Goal: Task Accomplishment & Management: Use online tool/utility

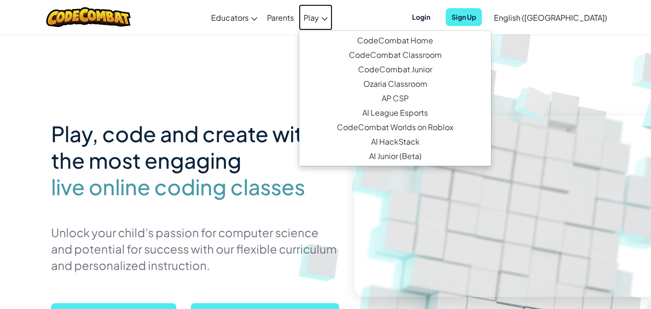
click at [319, 15] on span "Play" at bounding box center [311, 18] width 15 height 10
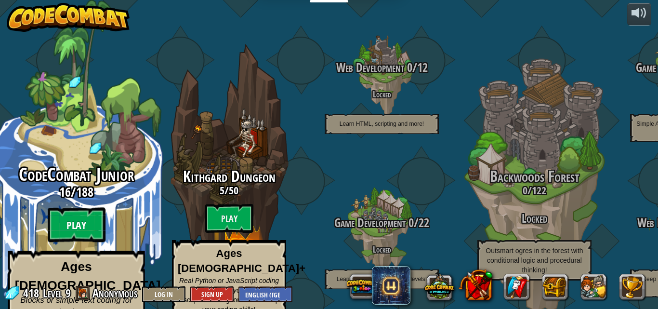
click at [70, 210] on btn "Play" at bounding box center [77, 225] width 58 height 35
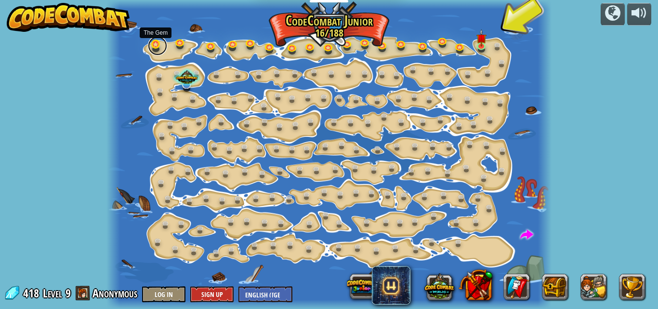
click at [162, 49] on link at bounding box center [157, 45] width 19 height 19
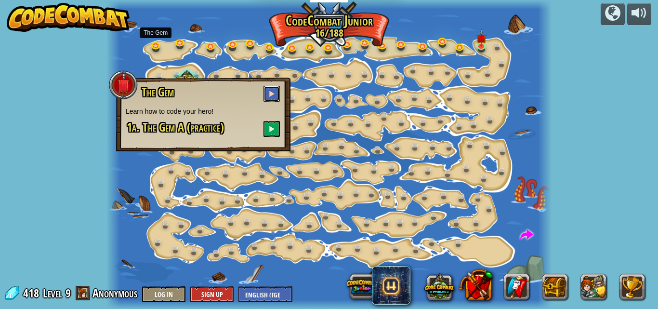
click at [274, 89] on button at bounding box center [272, 94] width 16 height 16
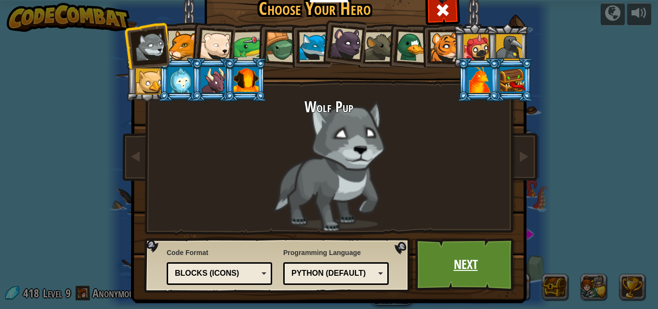
click at [442, 278] on link "Next" at bounding box center [465, 264] width 101 height 53
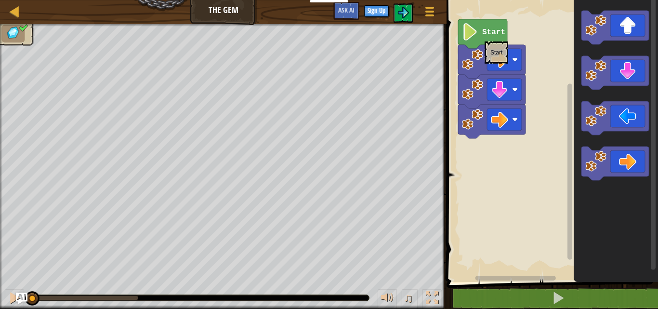
click at [481, 36] on icon "Blockly Workspace" at bounding box center [482, 33] width 49 height 29
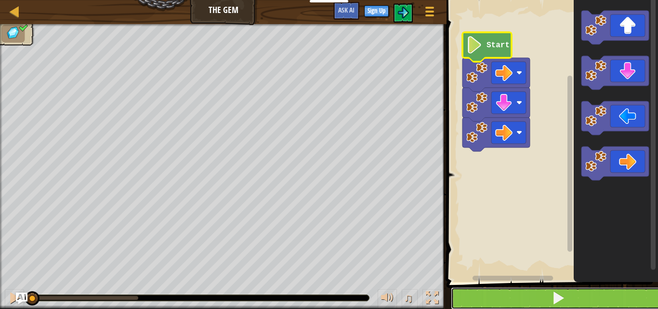
click at [564, 294] on span at bounding box center [558, 297] width 13 height 13
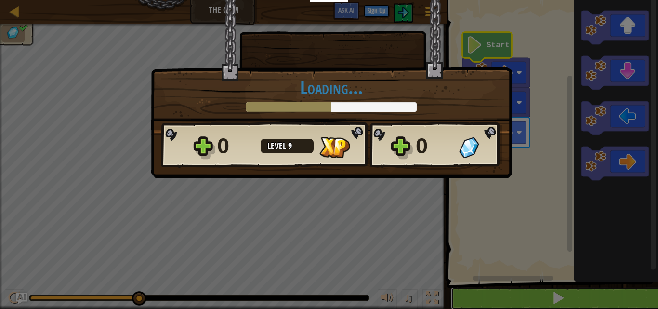
scroll to position [0, 0]
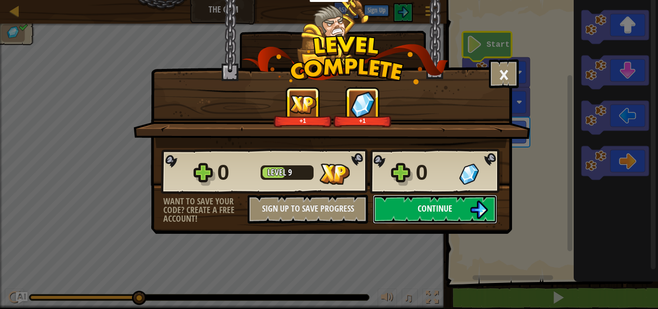
click at [476, 211] on img at bounding box center [479, 210] width 18 height 18
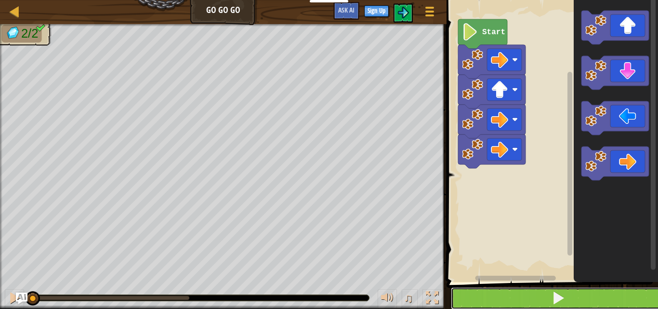
click at [524, 295] on button at bounding box center [558, 298] width 214 height 22
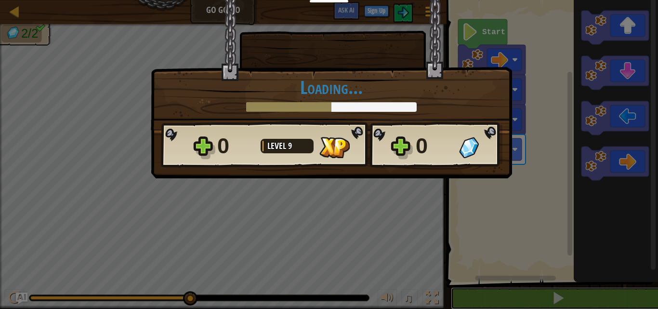
scroll to position [0, 0]
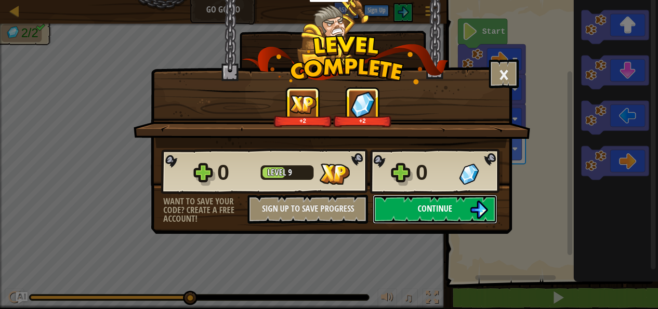
click at [434, 210] on span "Continue" at bounding box center [435, 208] width 35 height 12
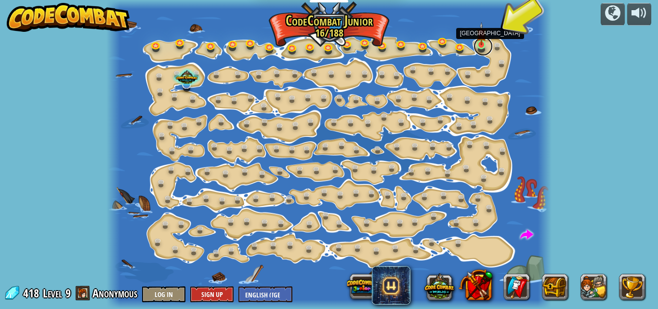
click at [482, 47] on link at bounding box center [483, 46] width 19 height 19
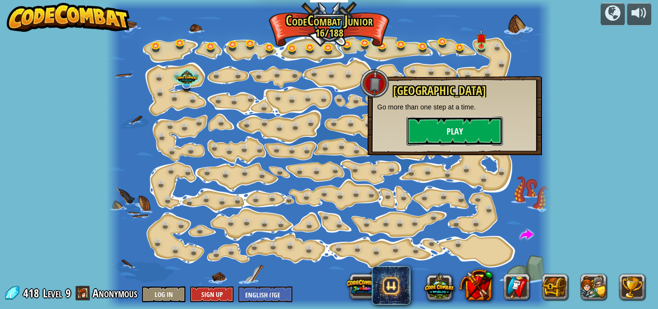
click at [462, 133] on button "Play" at bounding box center [455, 131] width 96 height 29
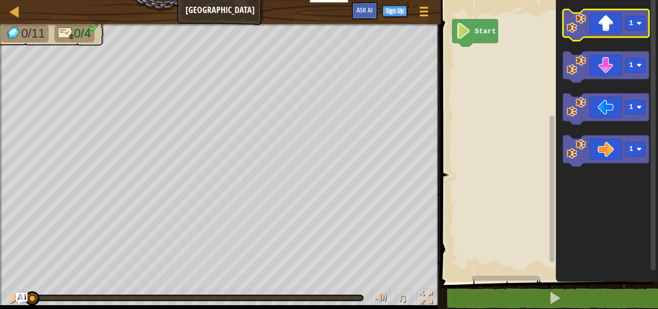
click at [602, 31] on icon "Blockly Workspace" at bounding box center [606, 25] width 86 height 31
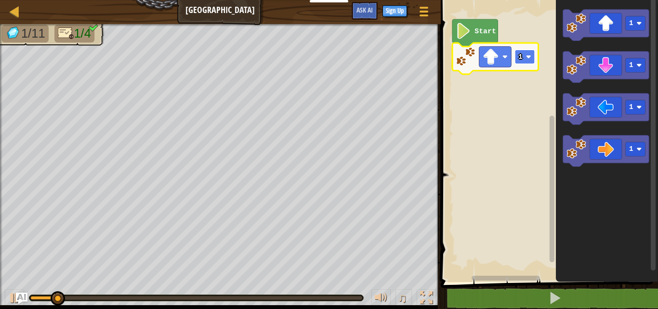
click at [528, 58] on image "Blockly Workspace" at bounding box center [528, 56] width 5 height 5
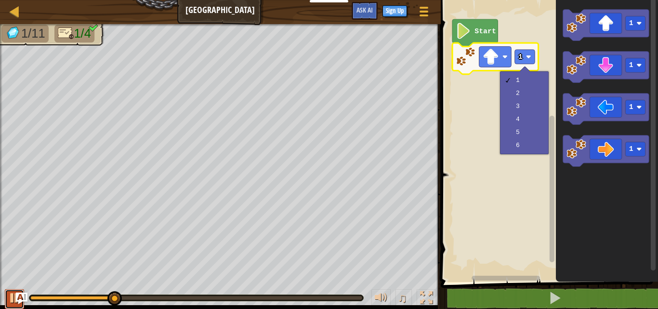
click at [12, 302] on div at bounding box center [14, 298] width 13 height 13
drag, startPoint x: 75, startPoint y: 296, endPoint x: 20, endPoint y: 295, distance: 55.0
click at [20, 295] on div "Map Big Gem Square Game Menu Sign Up Ask AI 1 ההההההההההההההההההההההההההההההההה…" at bounding box center [329, 154] width 658 height 309
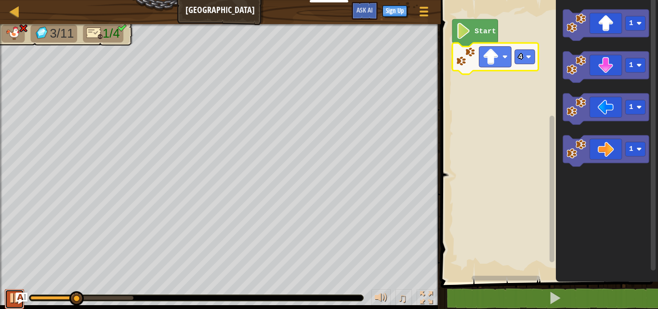
click at [11, 303] on div at bounding box center [14, 298] width 13 height 13
click at [524, 56] on rect "Blockly Workspace" at bounding box center [525, 57] width 20 height 14
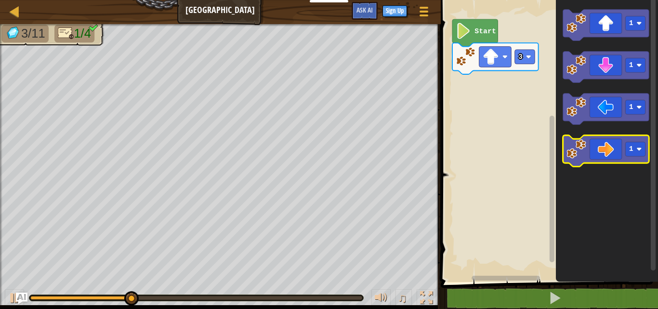
click at [609, 144] on icon "Blockly Workspace" at bounding box center [606, 150] width 86 height 31
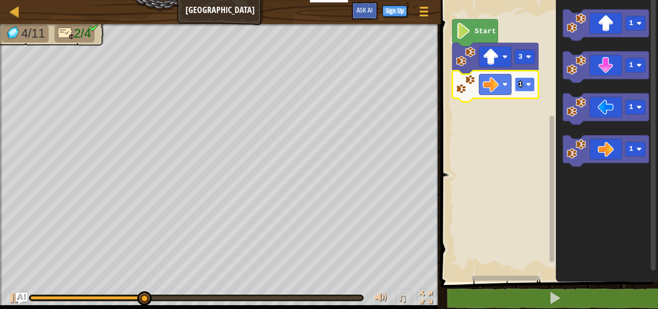
click at [530, 87] on rect "Blockly Workspace" at bounding box center [525, 84] width 20 height 14
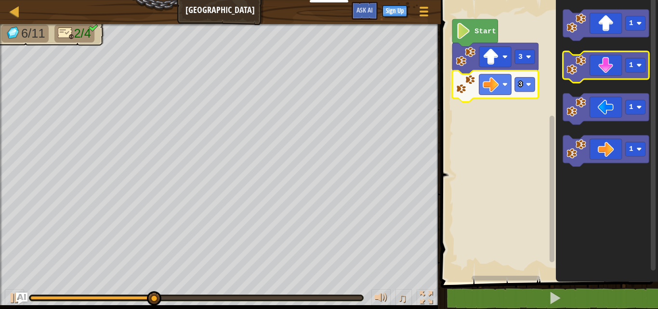
click at [616, 76] on icon "Blockly Workspace" at bounding box center [606, 67] width 86 height 31
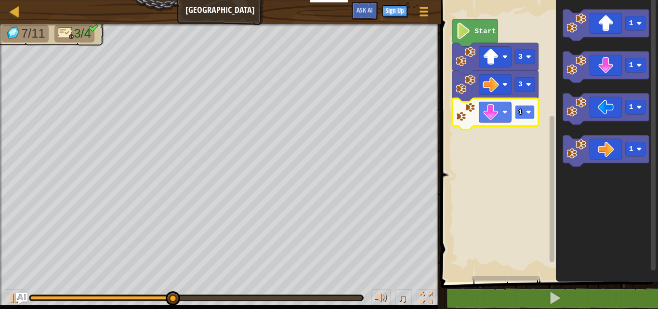
click at [533, 112] on rect "Blockly Workspace" at bounding box center [525, 112] width 20 height 14
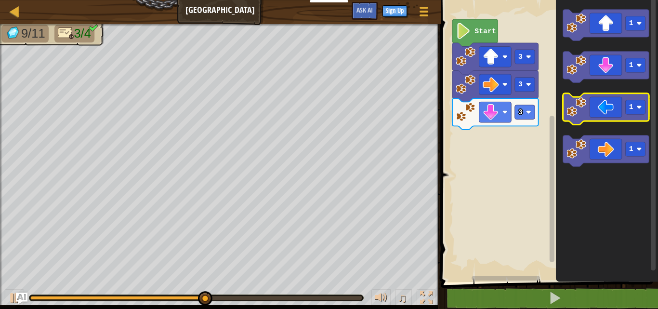
click at [592, 114] on icon "Blockly Workspace" at bounding box center [606, 109] width 86 height 31
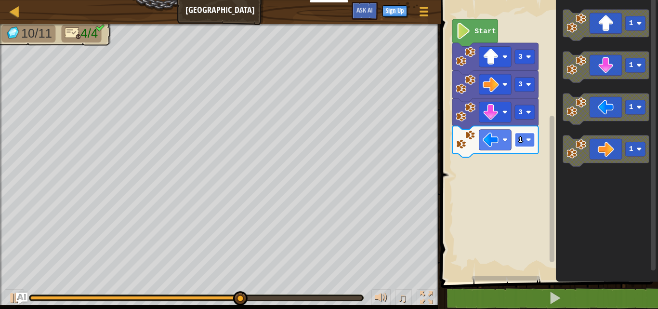
click at [531, 139] on image "Blockly Workspace" at bounding box center [528, 139] width 5 height 5
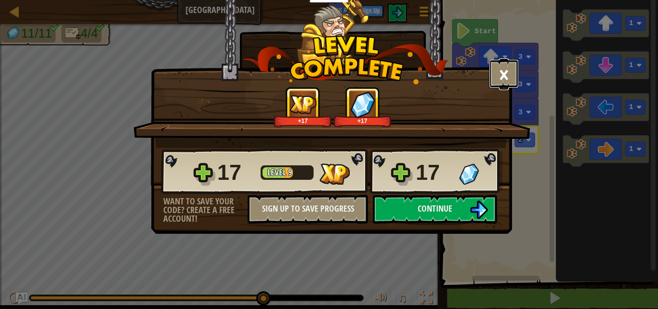
click at [502, 77] on button "×" at bounding box center [504, 73] width 30 height 29
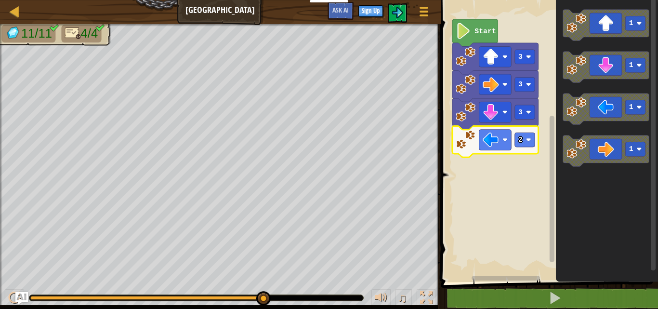
drag, startPoint x: 41, startPoint y: 301, endPoint x: 27, endPoint y: 297, distance: 15.1
click at [27, 297] on div "Map Big Gem Square Game Menu Sign Up Ask AI 1 ההההההההההההההההההההההההההההההההה…" at bounding box center [329, 154] width 658 height 309
click at [37, 294] on div "♫" at bounding box center [220, 295] width 441 height 29
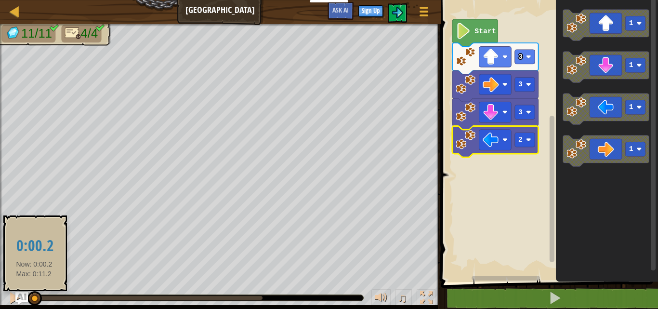
drag, startPoint x: 40, startPoint y: 297, endPoint x: 24, endPoint y: 298, distance: 16.4
click at [24, 298] on div "Map Big Gem Square Game Menu Sign Up Ask AI 1 ההההההההההההההההההההההההההההההההה…" at bounding box center [329, 154] width 658 height 309
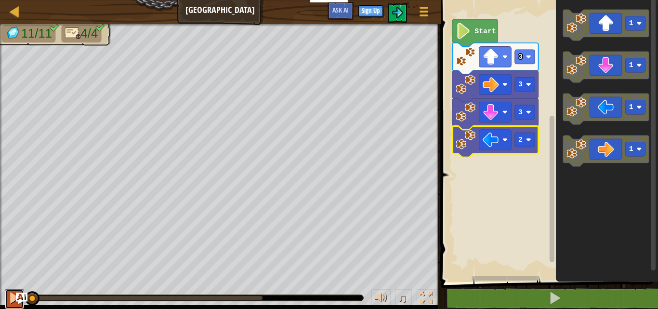
click at [13, 298] on div at bounding box center [14, 298] width 13 height 13
click at [8, 303] on div at bounding box center [14, 298] width 13 height 13
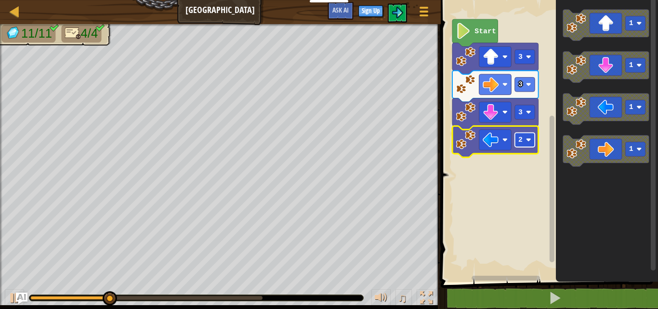
click at [525, 143] on rect "Blockly Workspace" at bounding box center [525, 140] width 20 height 14
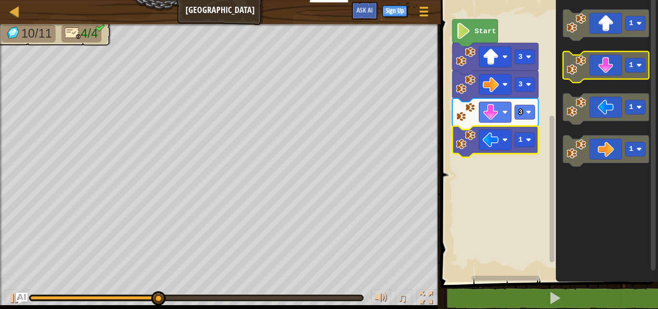
click at [611, 77] on icon "Blockly Workspace" at bounding box center [606, 67] width 86 height 31
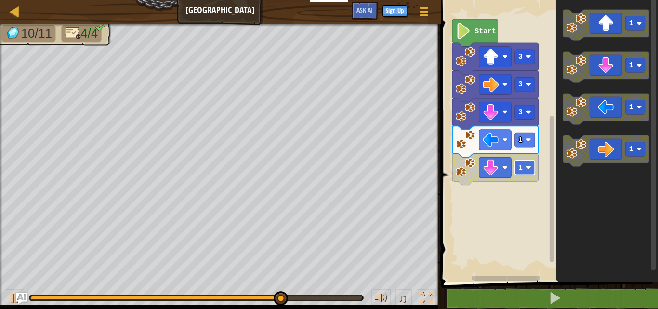
click at [530, 165] on rect "Blockly Workspace" at bounding box center [525, 168] width 20 height 14
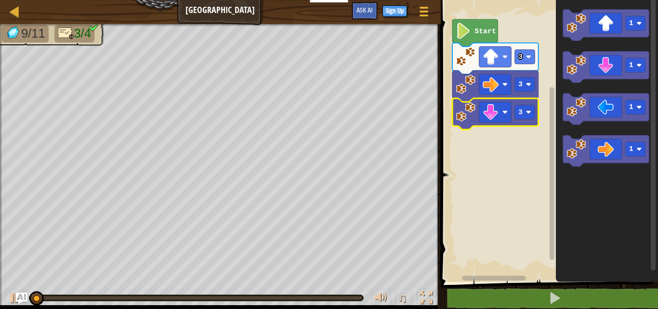
click at [531, 122] on icon "Blockly Workspace" at bounding box center [496, 113] width 86 height 31
click at [530, 116] on rect "Blockly Workspace" at bounding box center [525, 112] width 20 height 14
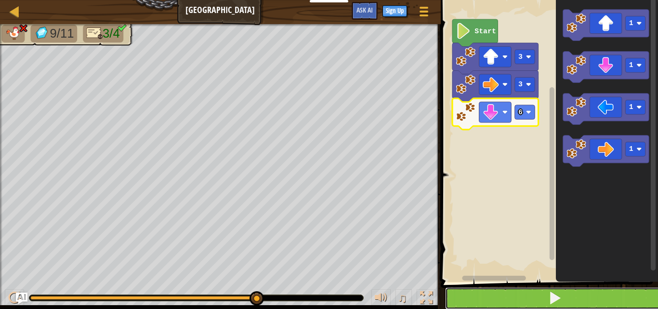
click at [488, 294] on button at bounding box center [555, 298] width 220 height 22
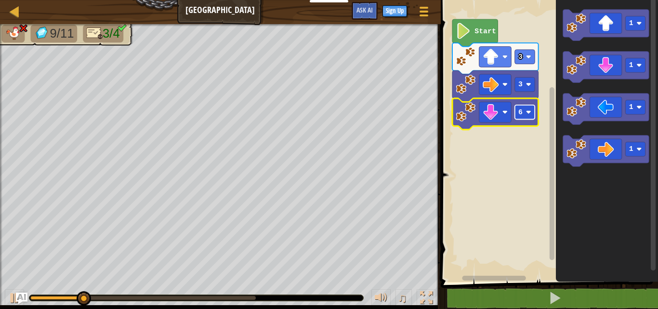
click at [531, 109] on rect "Blockly Workspace" at bounding box center [525, 112] width 20 height 14
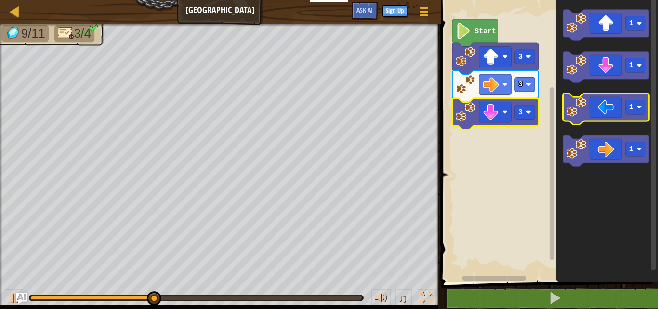
click at [587, 105] on icon "Blockly Workspace" at bounding box center [606, 109] width 86 height 31
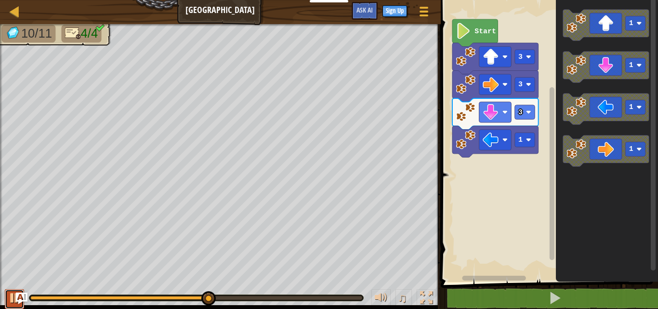
click at [11, 299] on div at bounding box center [14, 298] width 13 height 13
drag, startPoint x: 34, startPoint y: 295, endPoint x: 50, endPoint y: 305, distance: 17.9
click at [29, 296] on div at bounding box center [196, 298] width 334 height 6
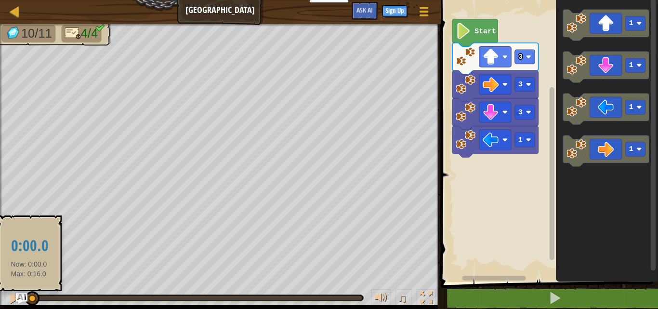
drag, startPoint x: 50, startPoint y: 299, endPoint x: 29, endPoint y: 296, distance: 21.3
click at [30, 296] on div at bounding box center [30, 298] width 1 height 4
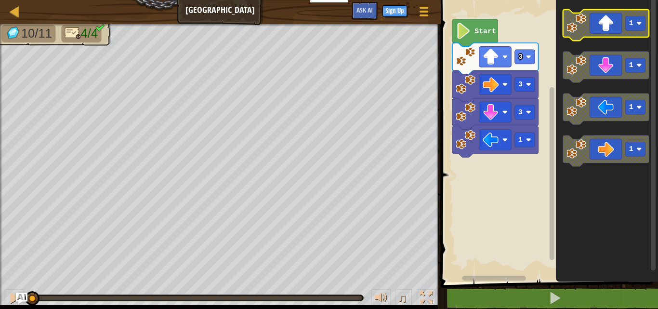
click at [638, 24] on image "Blockly Workspace" at bounding box center [639, 23] width 5 height 5
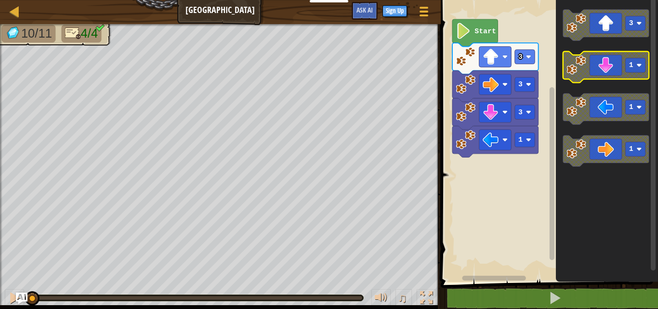
click at [641, 60] on rect "Blockly Workspace" at bounding box center [636, 65] width 20 height 14
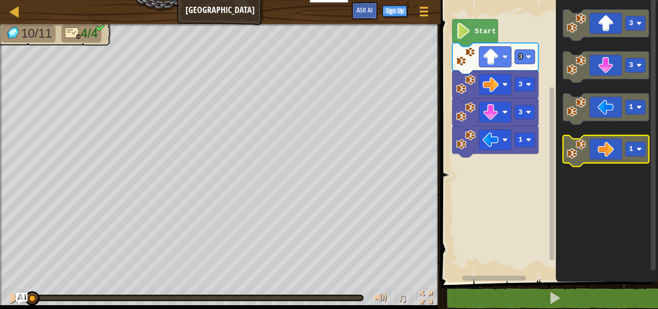
click at [643, 146] on rect "Blockly Workspace" at bounding box center [636, 149] width 20 height 14
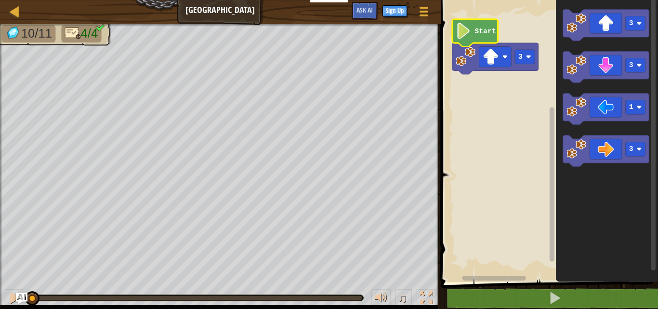
click at [476, 40] on icon "Blockly Workspace" at bounding box center [475, 32] width 45 height 27
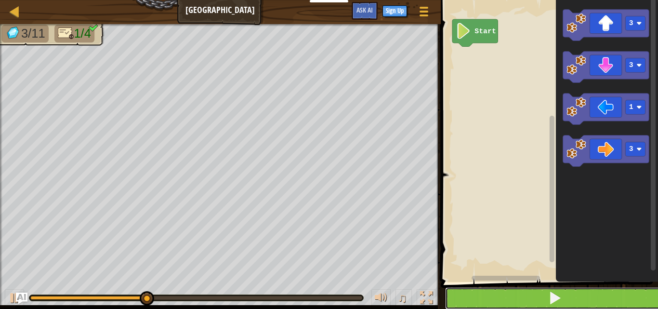
click at [469, 300] on button at bounding box center [555, 298] width 220 height 22
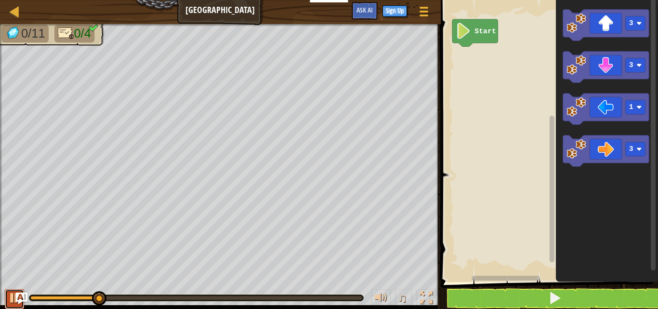
click at [5, 304] on button at bounding box center [14, 299] width 19 height 20
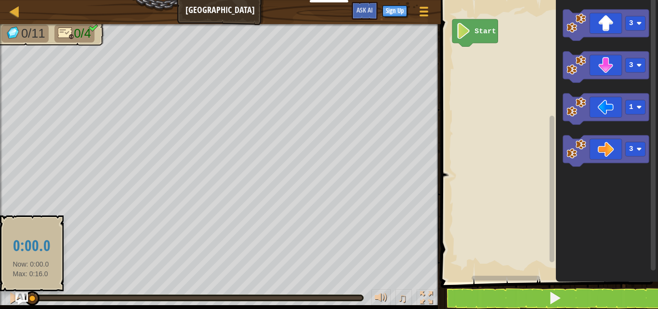
drag, startPoint x: 49, startPoint y: 298, endPoint x: 24, endPoint y: 296, distance: 25.6
click at [24, 304] on div "Map Big Gem Square Game Menu Sign Up Ask AI 1 ההההההההההההההההההההההההההההההההה…" at bounding box center [329, 154] width 658 height 309
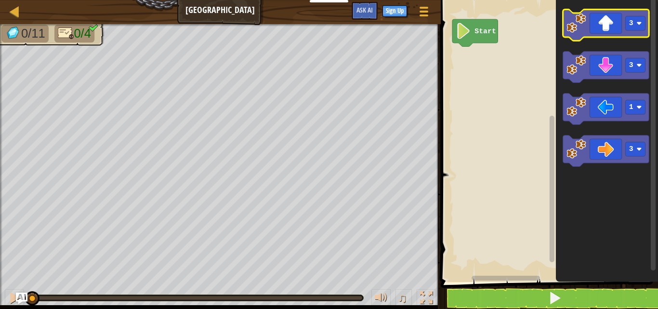
click at [597, 33] on icon "Blockly Workspace" at bounding box center [606, 25] width 86 height 31
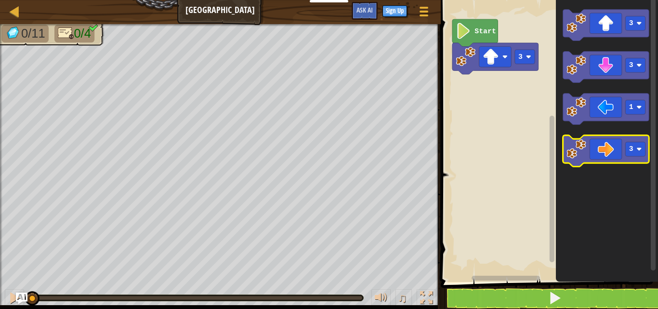
click at [608, 157] on icon "Blockly Workspace" at bounding box center [606, 150] width 86 height 31
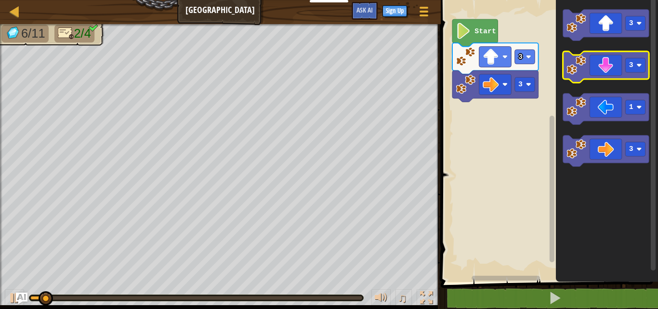
click at [590, 73] on icon "Blockly Workspace" at bounding box center [606, 67] width 86 height 31
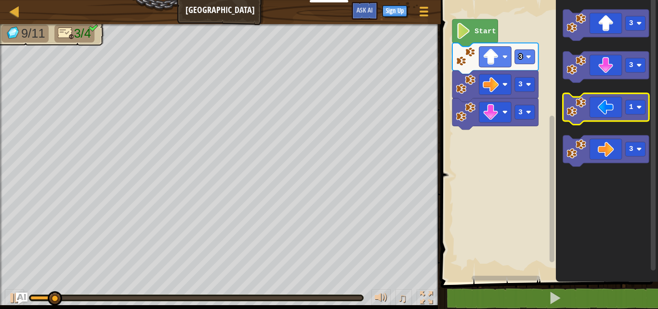
click at [603, 103] on icon "Blockly Workspace" at bounding box center [606, 109] width 86 height 31
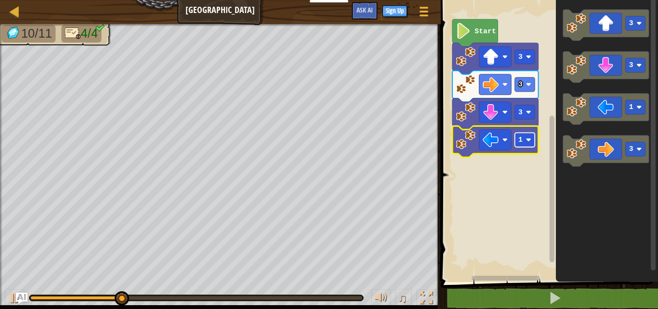
click at [535, 140] on rect "Blockly Workspace" at bounding box center [525, 140] width 20 height 14
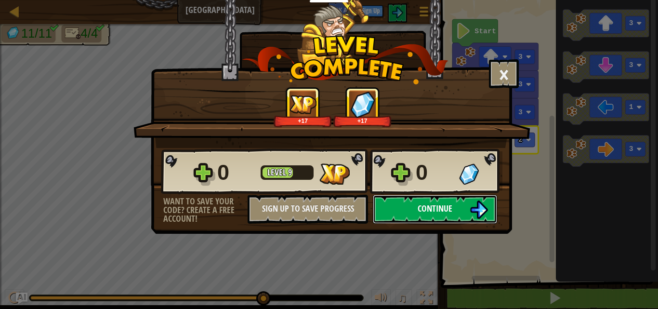
click at [421, 207] on span "Continue" at bounding box center [435, 208] width 35 height 12
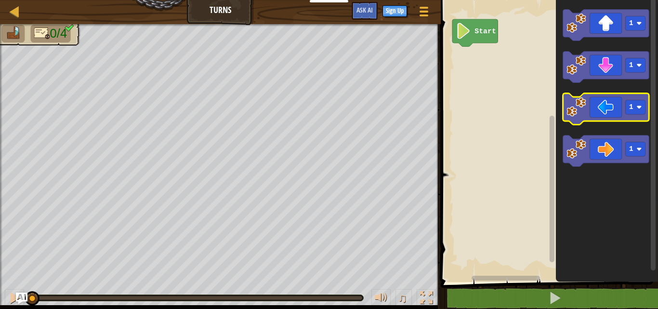
click at [621, 115] on icon "Blockly Workspace" at bounding box center [606, 109] width 86 height 31
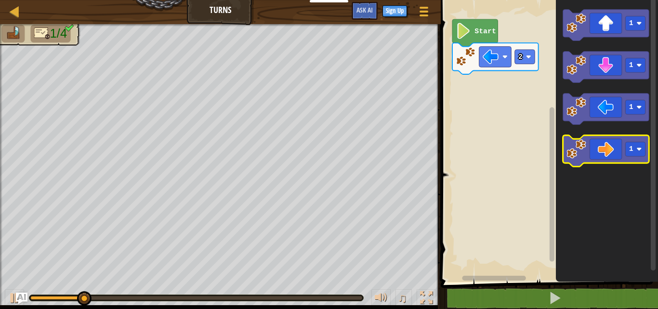
click at [611, 146] on icon "Blockly Workspace" at bounding box center [606, 150] width 86 height 31
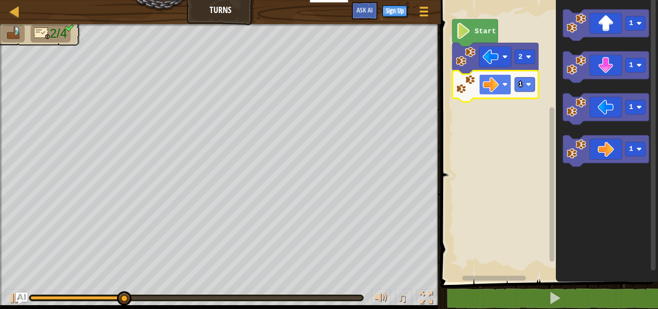
click at [509, 89] on rect "Blockly Workspace" at bounding box center [495, 84] width 32 height 21
click at [533, 80] on rect "Blockly Workspace" at bounding box center [525, 84] width 20 height 14
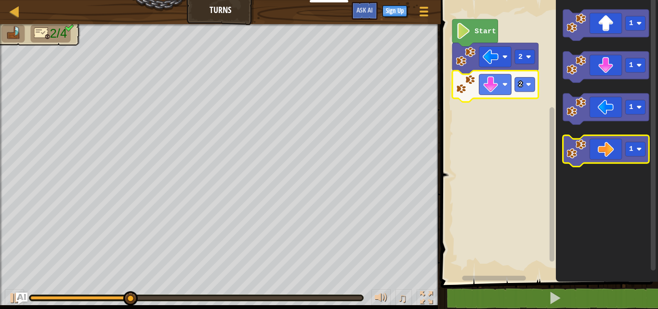
click at [612, 144] on icon "Blockly Workspace" at bounding box center [606, 150] width 86 height 31
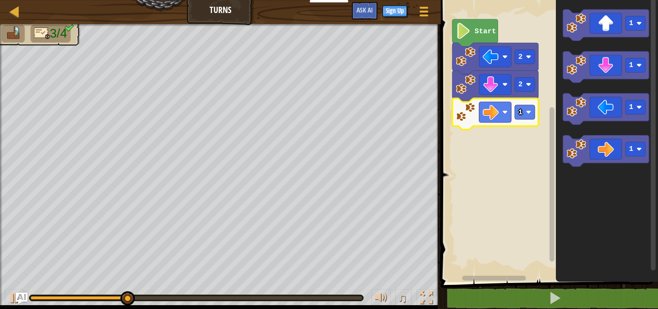
click at [536, 108] on icon "Blockly Workspace" at bounding box center [496, 113] width 86 height 31
click at [530, 117] on rect "Blockly Workspace" at bounding box center [525, 112] width 20 height 14
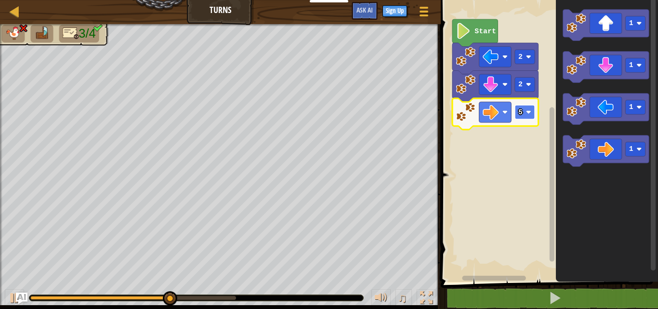
click at [534, 114] on rect "Blockly Workspace" at bounding box center [525, 112] width 20 height 14
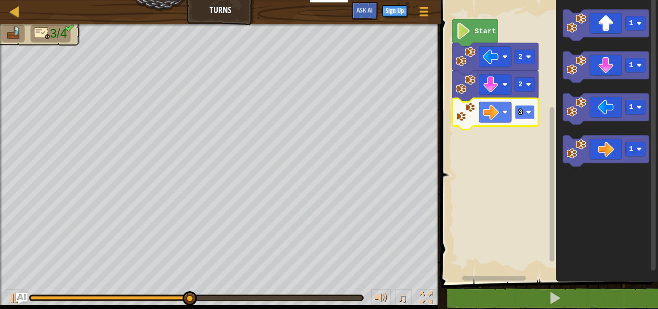
click at [529, 106] on rect "Blockly Workspace" at bounding box center [525, 112] width 20 height 14
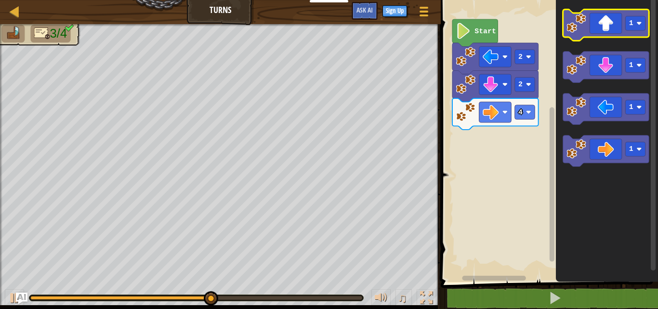
click at [610, 28] on icon "Blockly Workspace" at bounding box center [606, 25] width 86 height 31
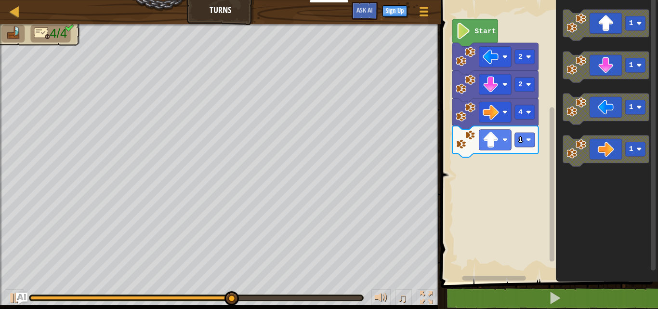
click at [529, 147] on icon "Blockly Workspace" at bounding box center [496, 141] width 86 height 31
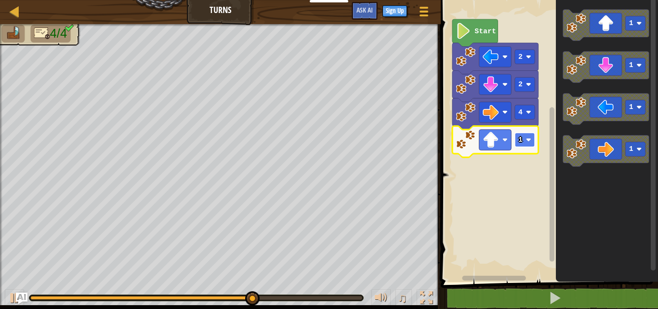
click at [523, 140] on rect "Blockly Workspace" at bounding box center [525, 140] width 20 height 14
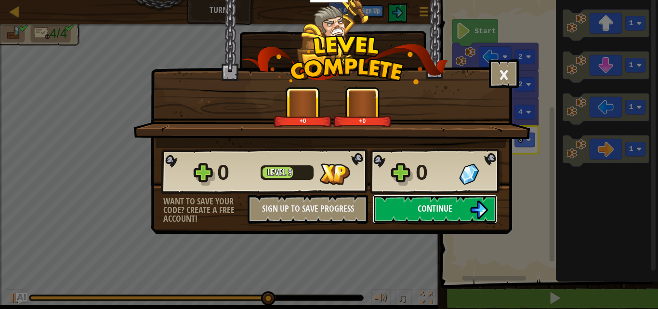
click at [421, 210] on span "Continue" at bounding box center [435, 208] width 35 height 12
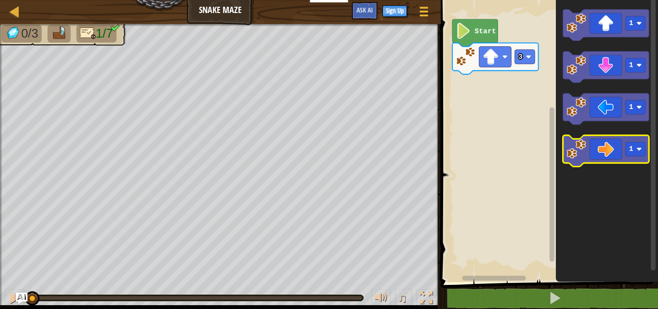
click at [602, 142] on icon "Blockly Workspace" at bounding box center [606, 150] width 86 height 31
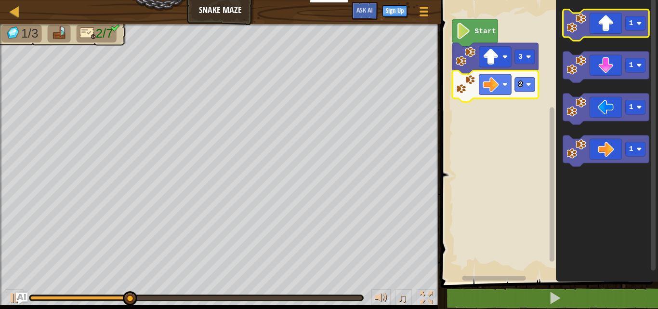
click at [607, 30] on icon "Blockly Workspace" at bounding box center [606, 25] width 86 height 31
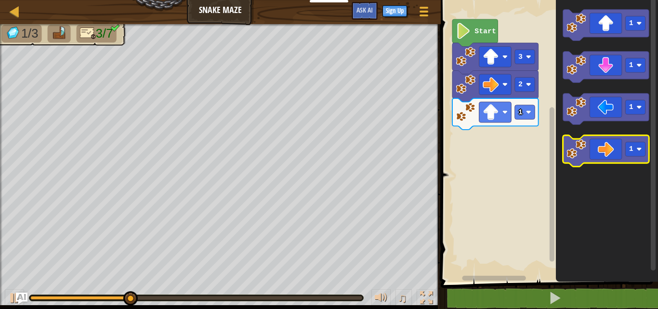
click at [608, 155] on icon "Blockly Workspace" at bounding box center [606, 150] width 86 height 31
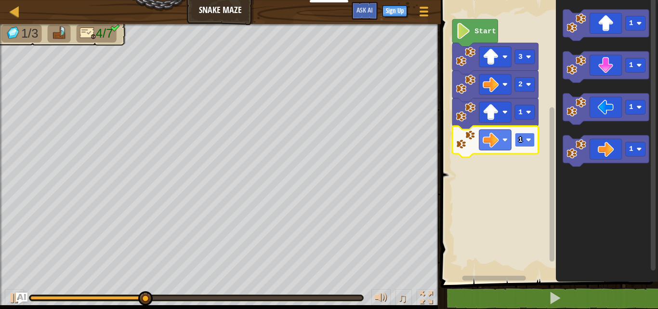
click at [532, 142] on rect "Blockly Workspace" at bounding box center [525, 140] width 20 height 14
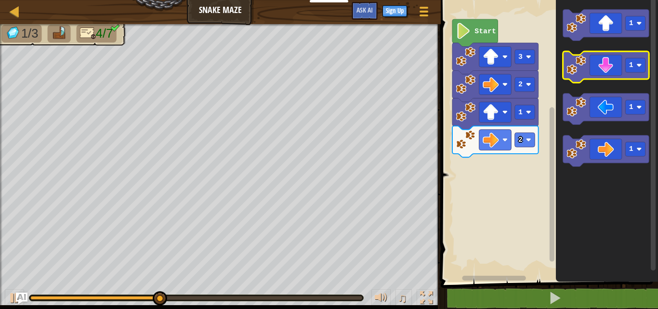
click at [606, 78] on icon "Blockly Workspace" at bounding box center [606, 67] width 86 height 31
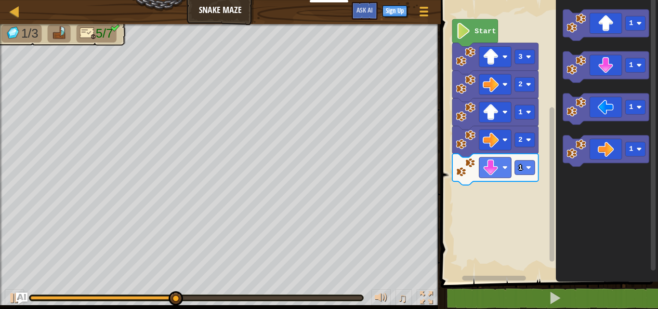
click at [536, 165] on icon "Blockly Workspace" at bounding box center [496, 169] width 86 height 31
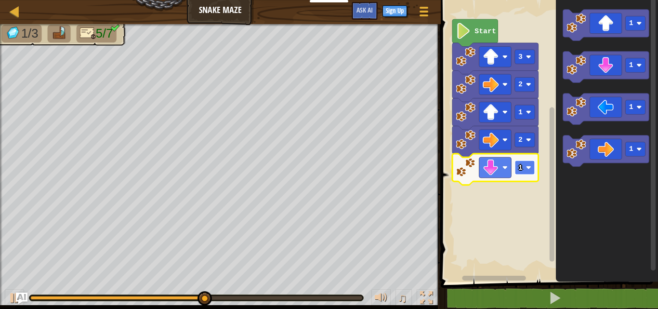
click at [529, 172] on rect "Blockly Workspace" at bounding box center [525, 168] width 20 height 14
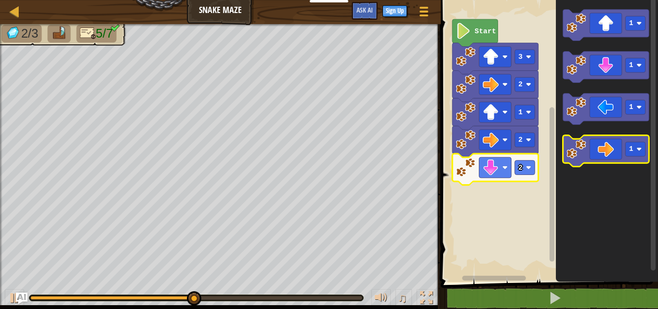
click at [605, 148] on icon "Blockly Workspace" at bounding box center [606, 150] width 86 height 31
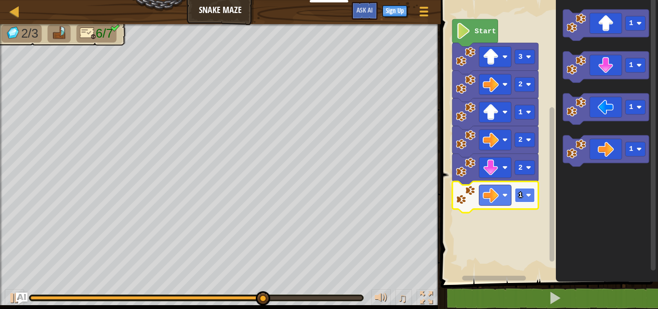
click at [530, 196] on image "Blockly Workspace" at bounding box center [528, 194] width 5 height 5
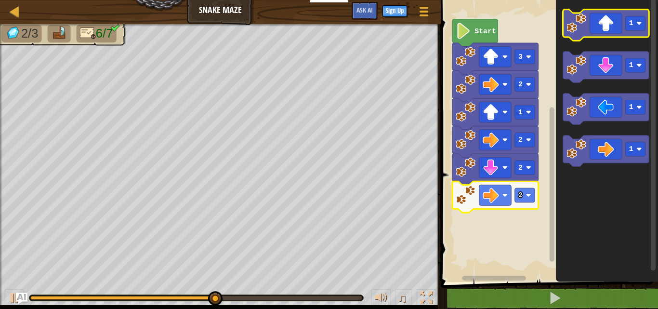
click at [611, 15] on icon "Blockly Workspace" at bounding box center [606, 25] width 86 height 31
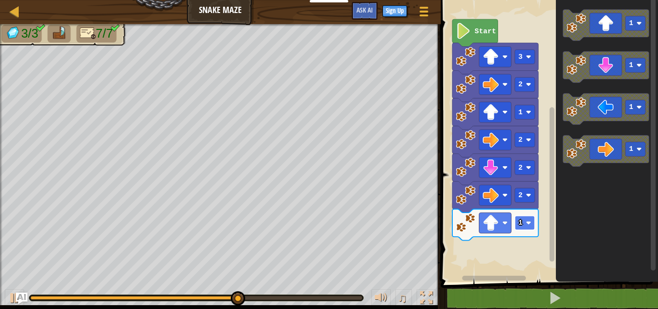
click at [529, 229] on rect "Blockly Workspace" at bounding box center [525, 223] width 20 height 14
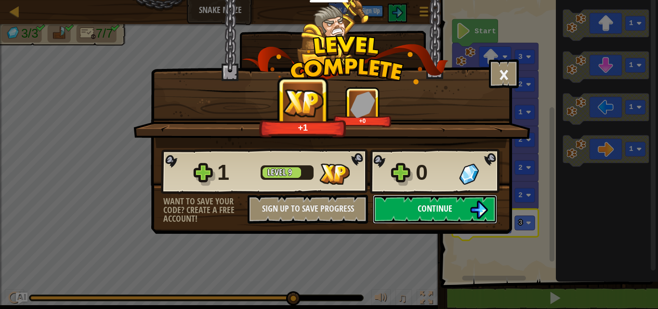
click at [449, 208] on span "Continue" at bounding box center [435, 208] width 35 height 12
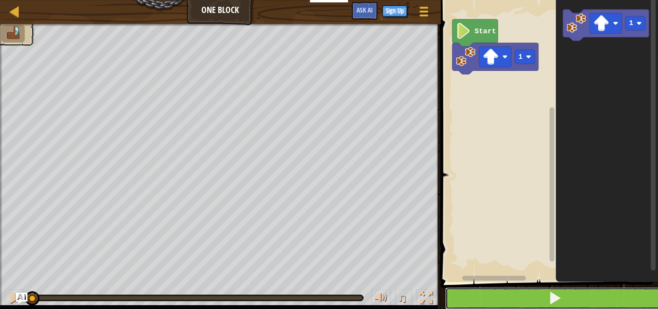
click at [521, 293] on button at bounding box center [555, 298] width 220 height 22
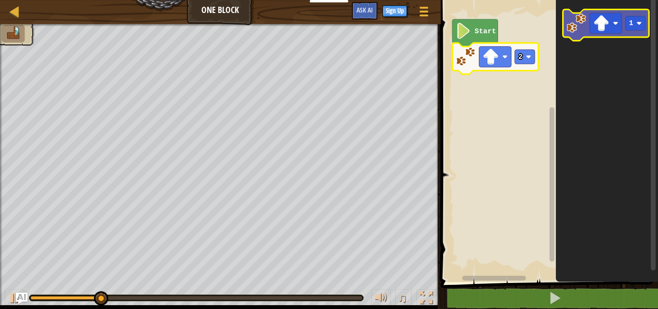
click at [587, 31] on g "1" at bounding box center [606, 25] width 86 height 31
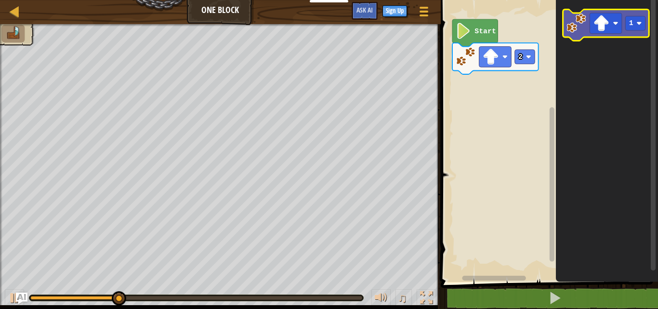
click at [587, 31] on icon "Blockly Workspace" at bounding box center [606, 25] width 86 height 31
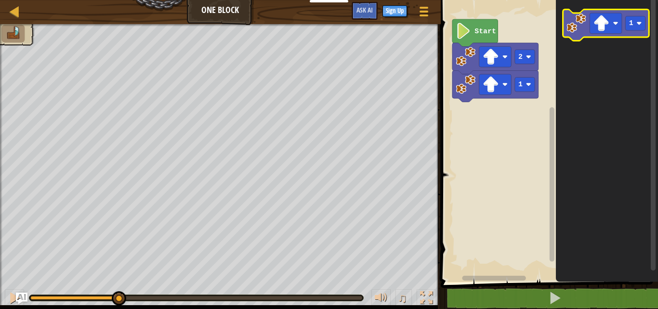
click at [587, 31] on icon "Blockly Workspace" at bounding box center [606, 25] width 86 height 31
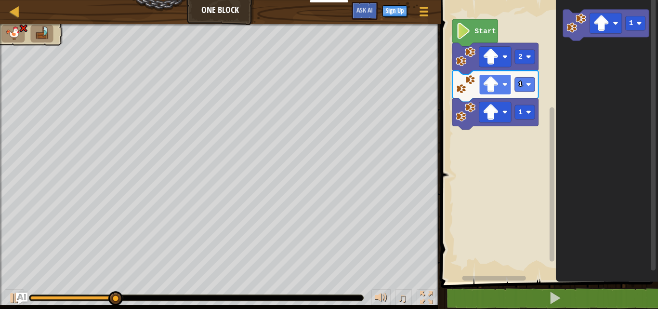
click at [506, 85] on image "Blockly Workspace" at bounding box center [505, 84] width 5 height 5
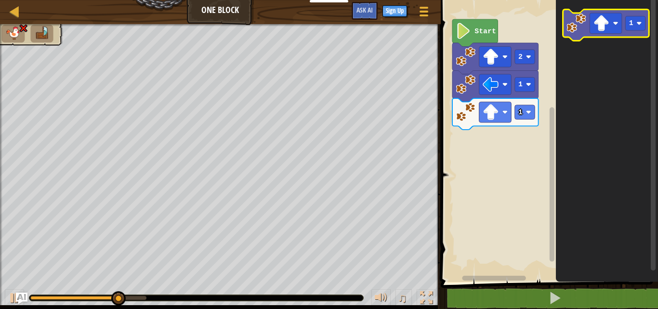
click at [587, 34] on icon "Blockly Workspace" at bounding box center [606, 25] width 86 height 31
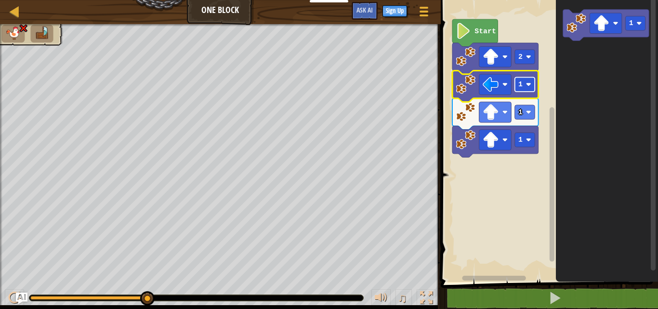
click at [532, 90] on rect "Blockly Workspace" at bounding box center [525, 84] width 20 height 14
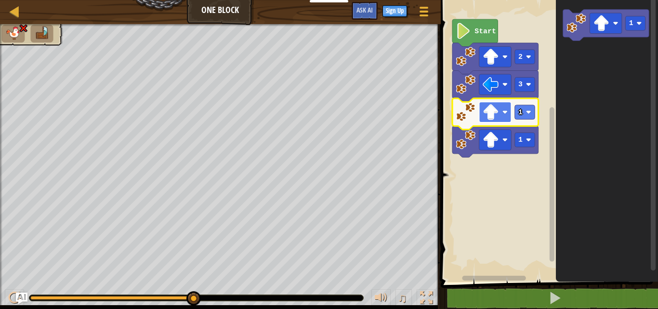
click at [496, 115] on image "Blockly Workspace" at bounding box center [491, 112] width 16 height 16
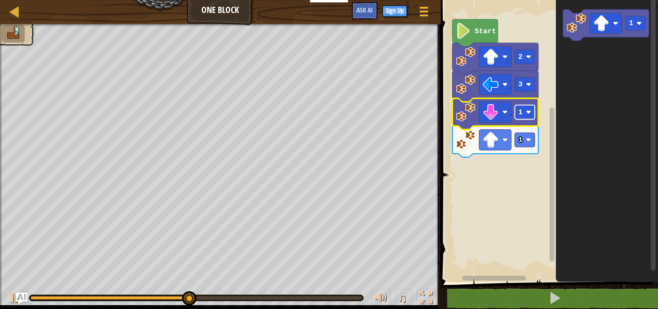
click at [530, 114] on image "Blockly Workspace" at bounding box center [528, 111] width 5 height 5
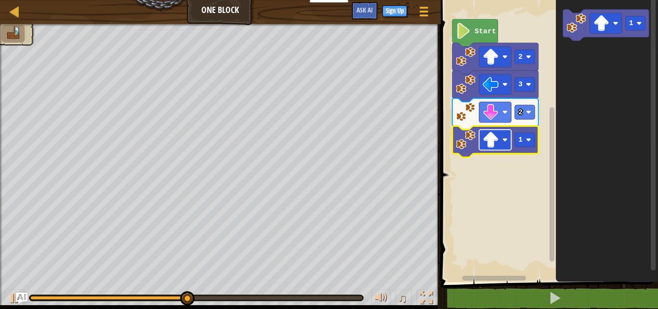
click at [510, 147] on rect "Blockly Workspace" at bounding box center [495, 140] width 32 height 21
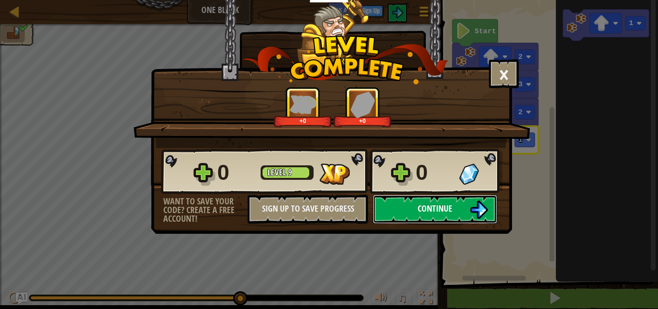
click at [428, 210] on span "Continue" at bounding box center [435, 208] width 35 height 12
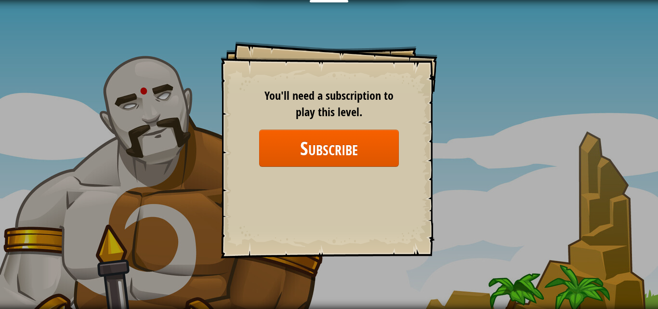
click at [287, 101] on span "You'll need a subscription to play this level." at bounding box center [329, 104] width 129 height 32
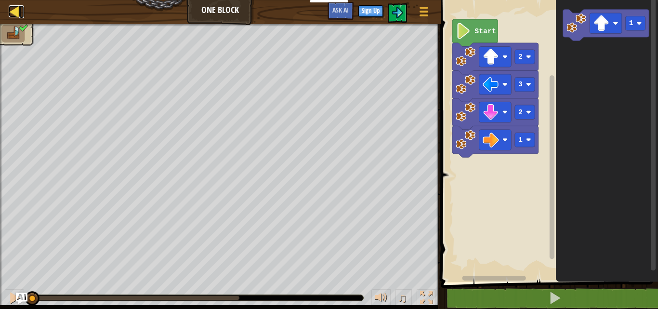
click at [13, 10] on div at bounding box center [15, 11] width 12 height 12
